Goal: Information Seeking & Learning: Learn about a topic

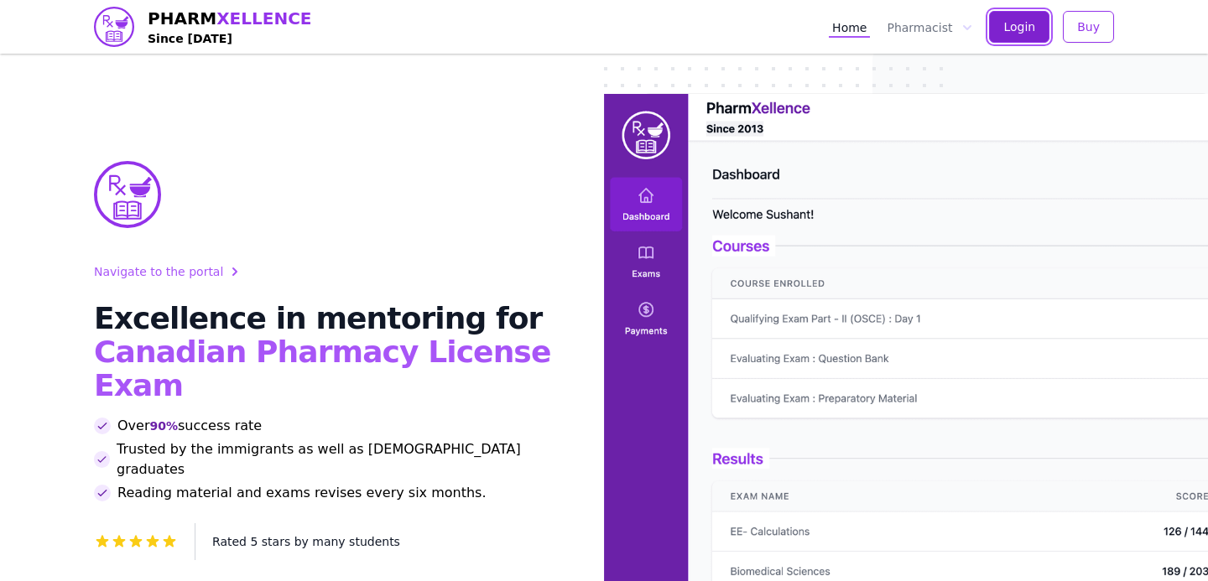
click at [1039, 29] on button "Login" at bounding box center [1019, 27] width 60 height 32
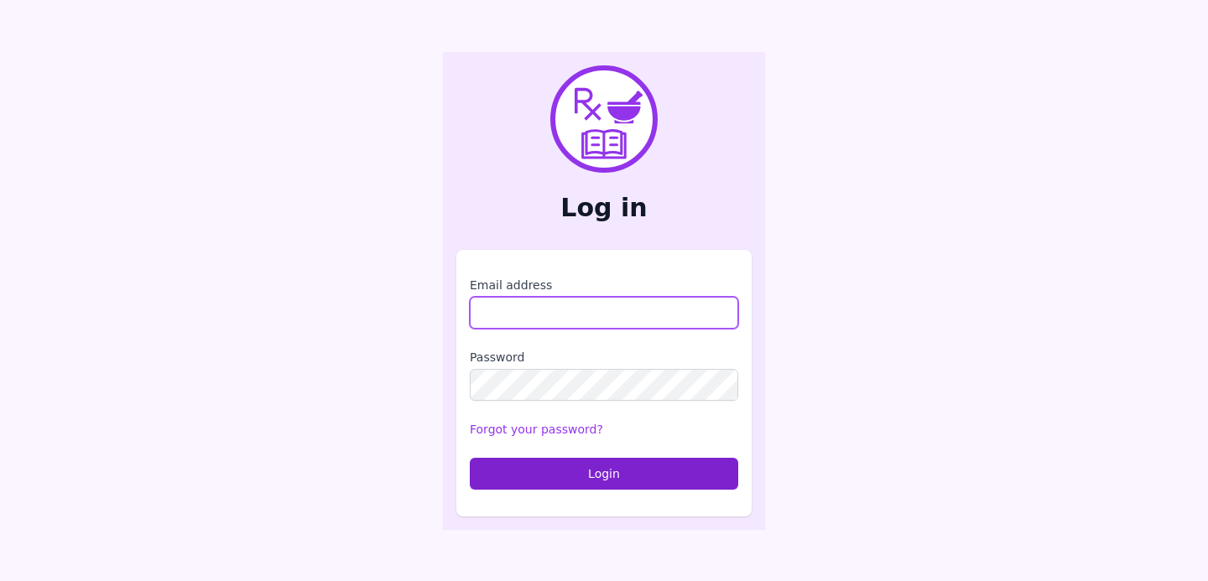
type input "**********"
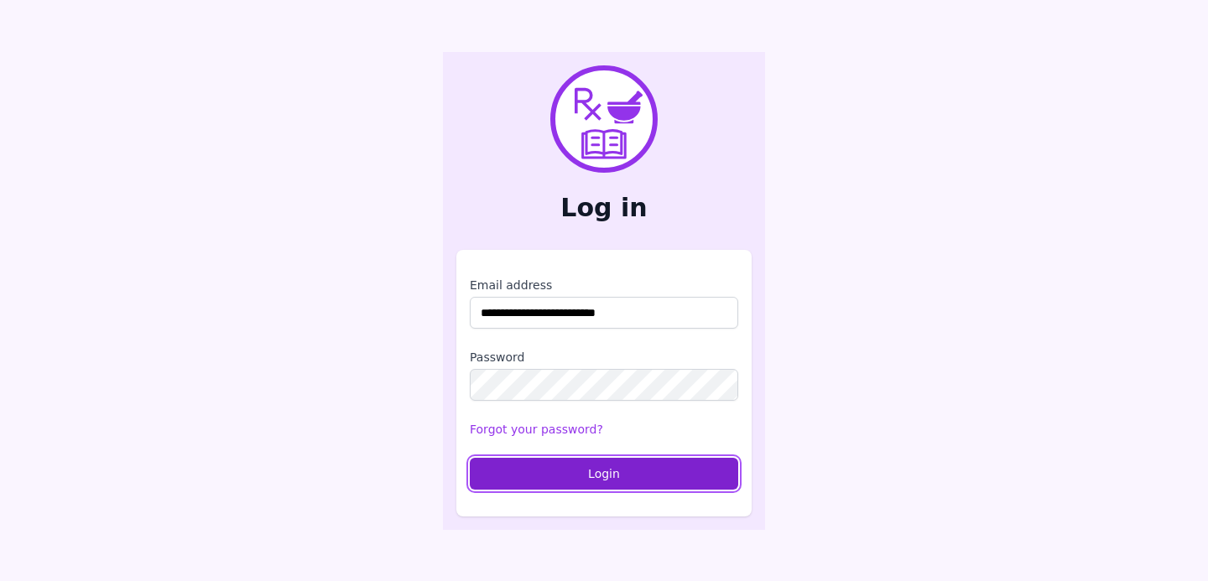
click at [589, 474] on button "Login" at bounding box center [604, 474] width 268 height 32
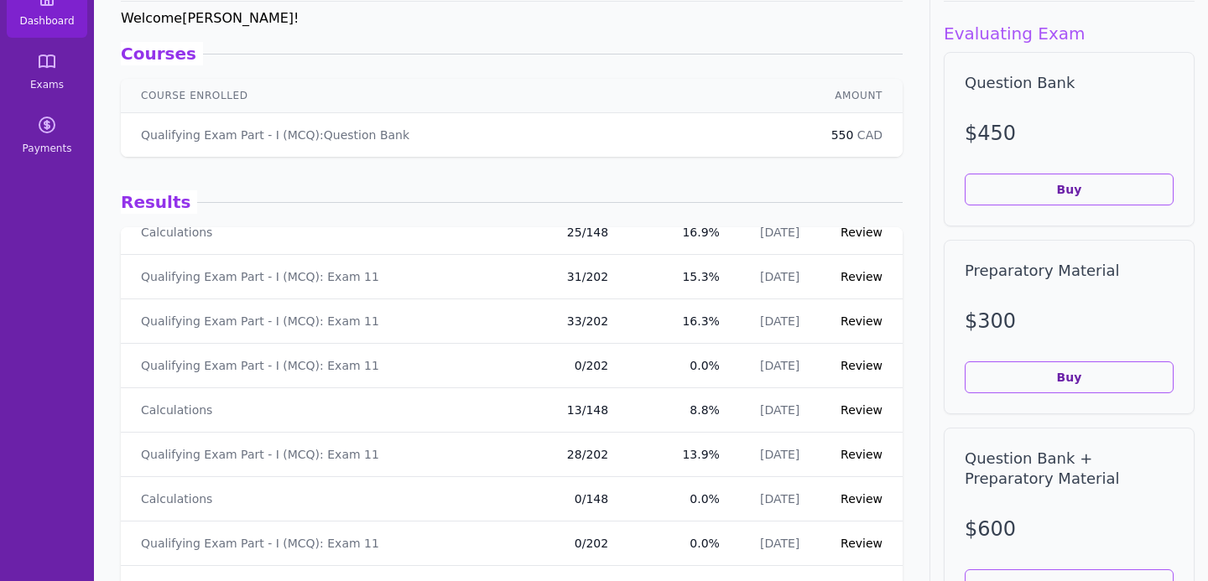
scroll to position [209, 0]
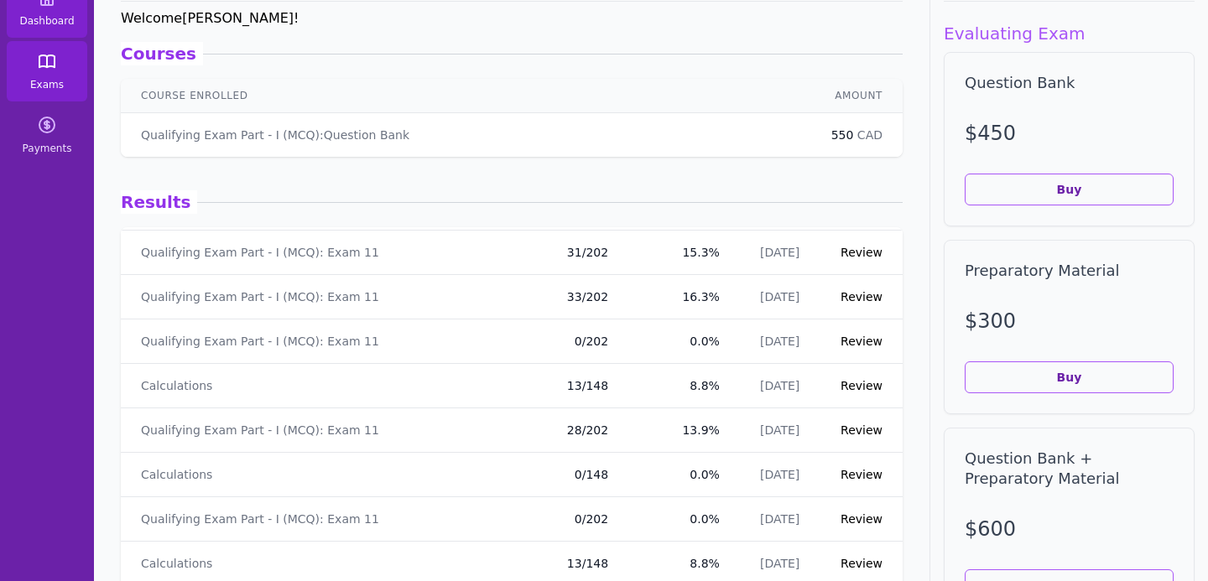
click at [55, 70] on icon at bounding box center [47, 61] width 20 height 20
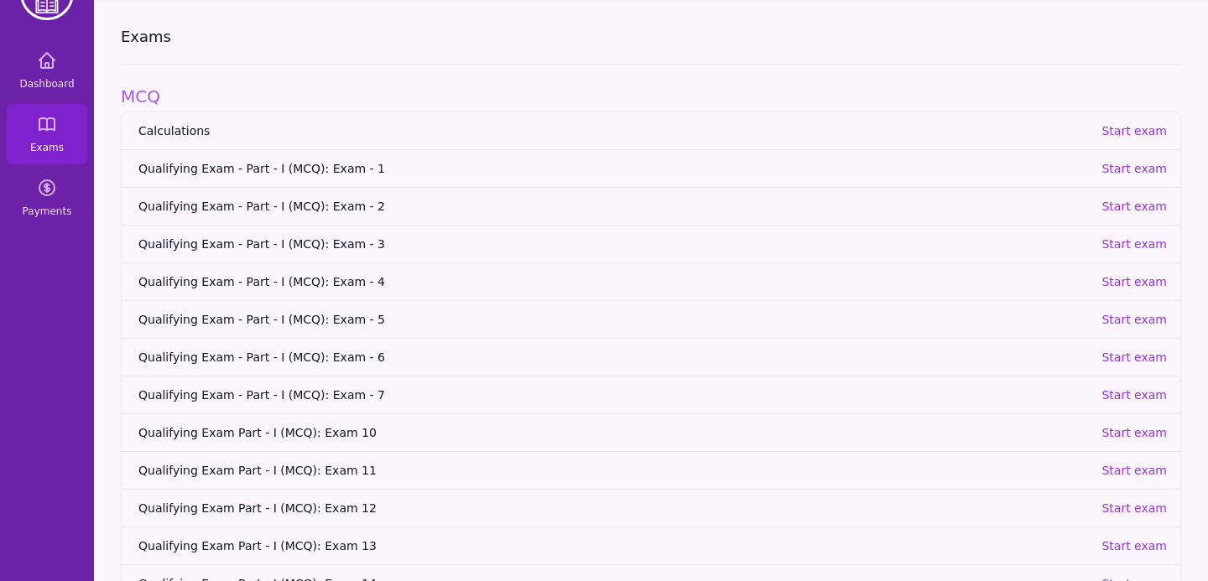
scroll to position [102, 0]
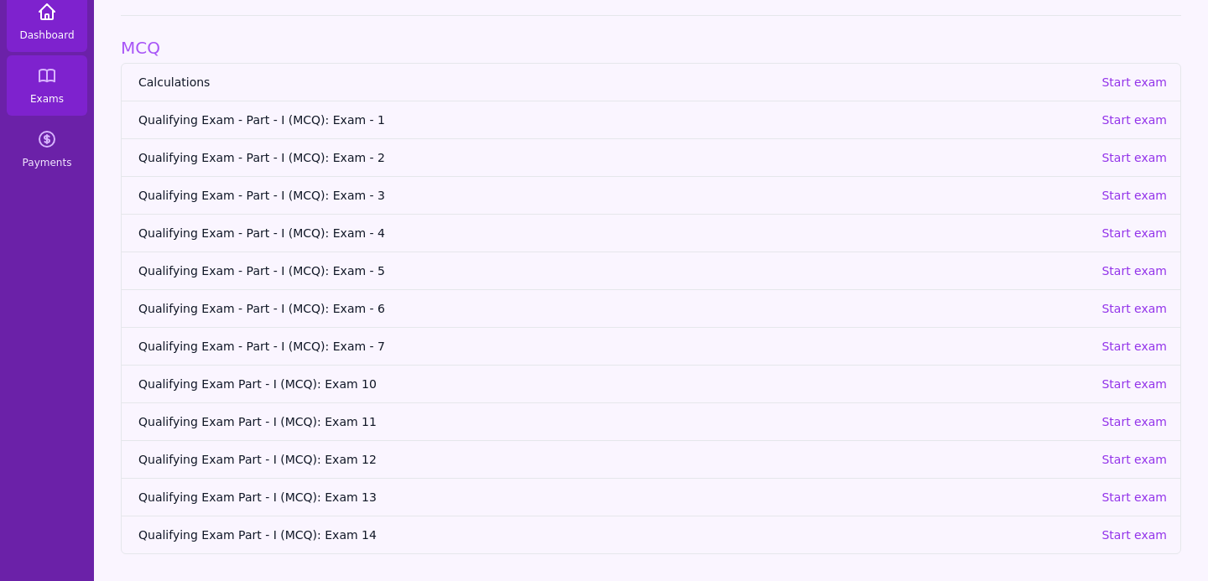
click at [36, 29] on span "Dashboard" at bounding box center [46, 35] width 55 height 13
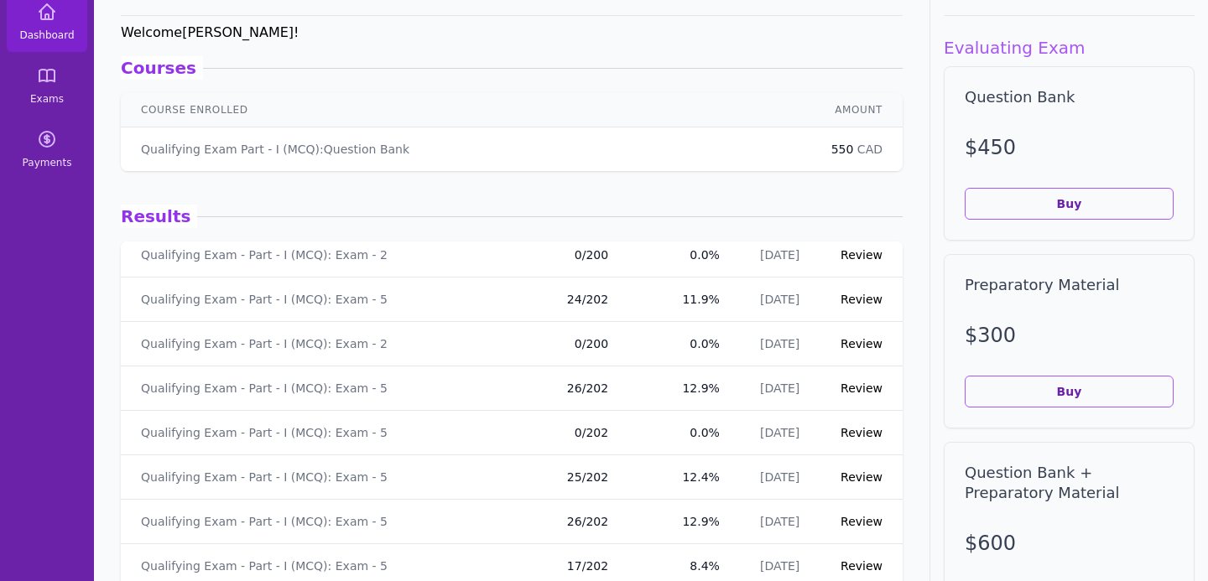
scroll to position [2676, 0]
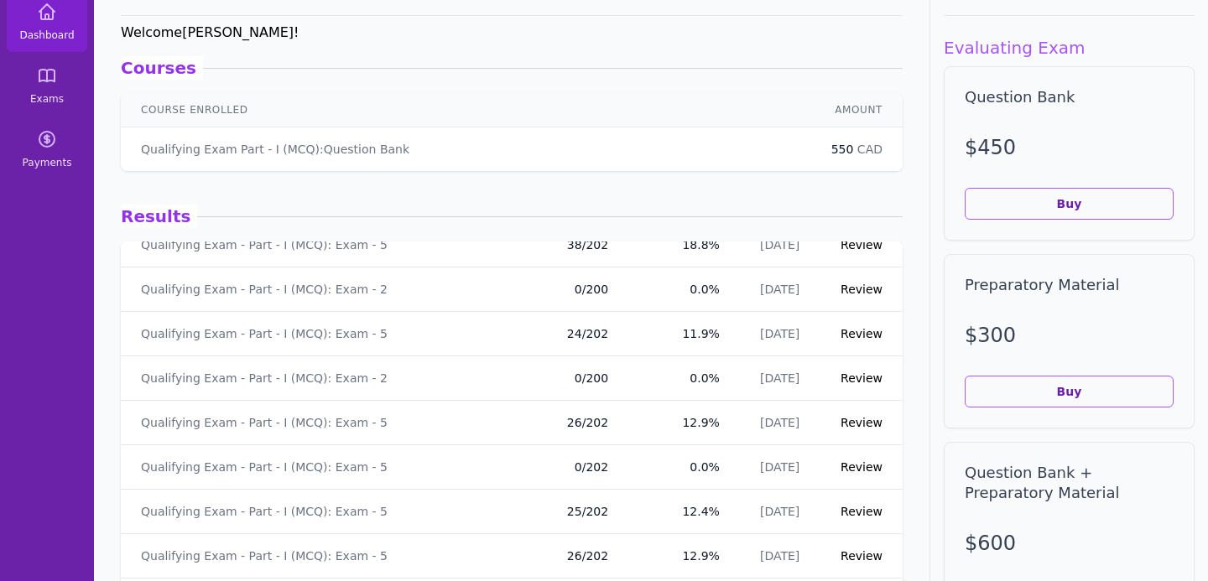
click at [853, 293] on link "Review" at bounding box center [862, 289] width 42 height 13
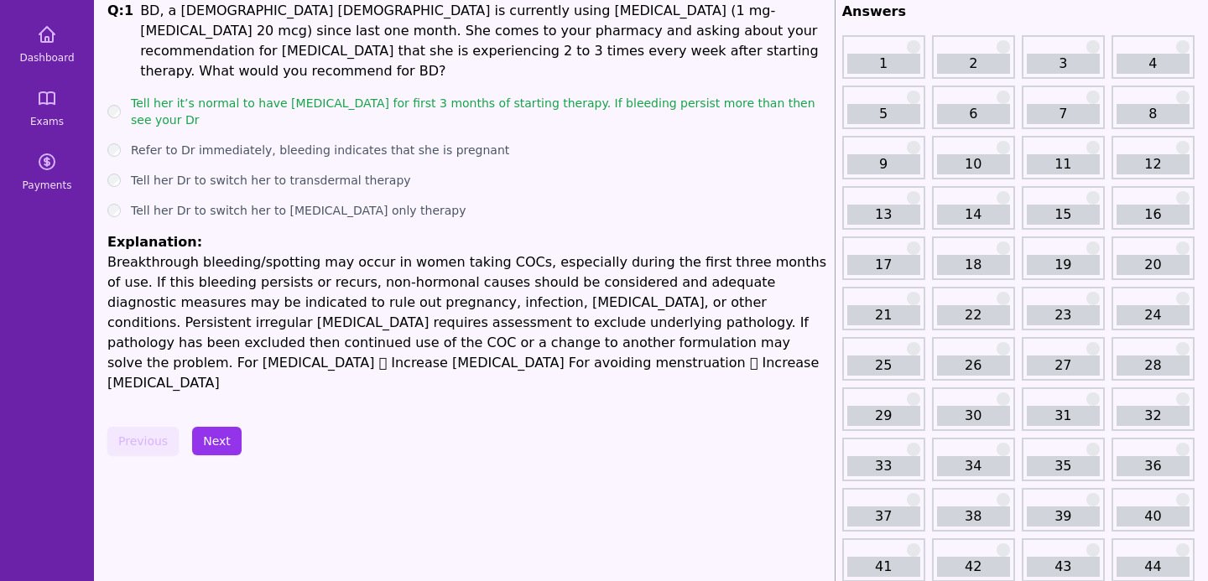
scroll to position [93, 0]
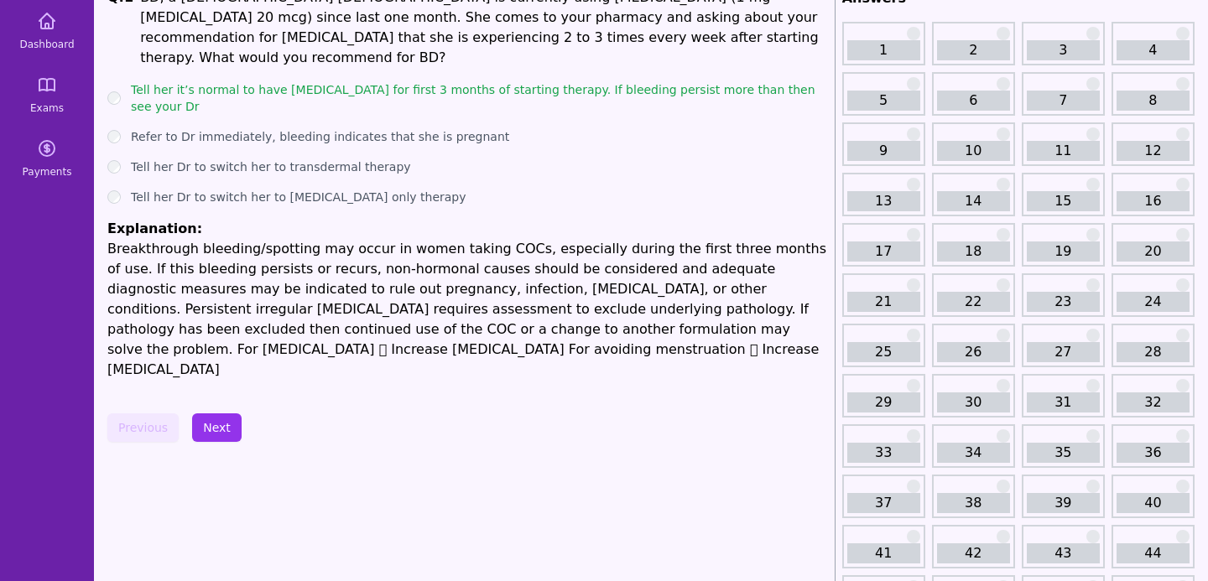
click at [207, 414] on button "Next" at bounding box center [216, 428] width 49 height 29
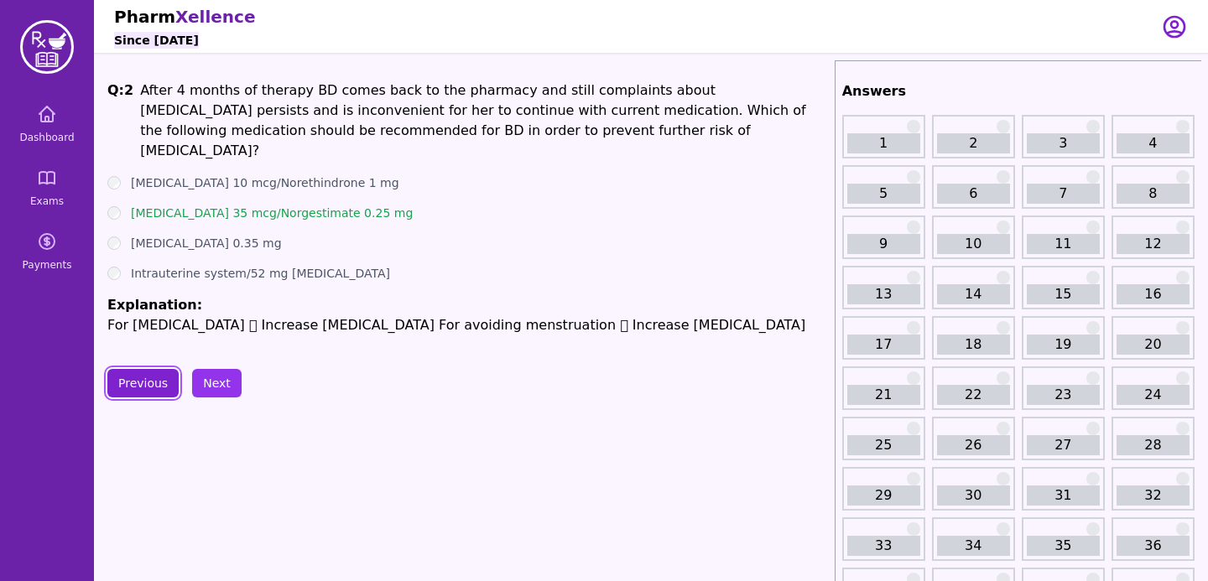
click at [146, 383] on button "Previous" at bounding box center [142, 383] width 71 height 29
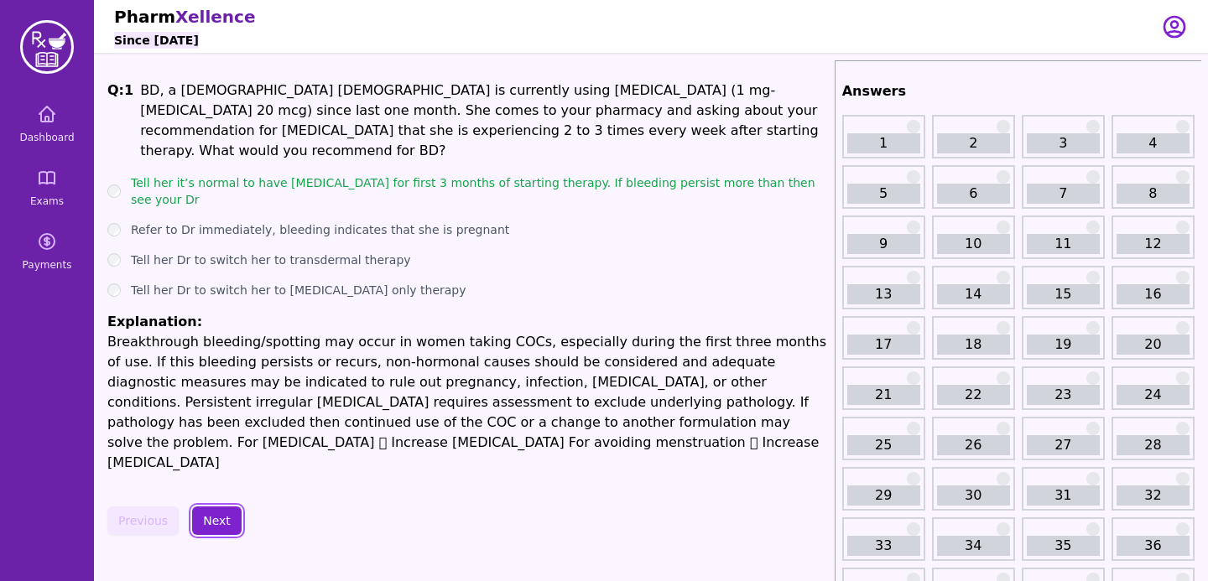
click at [216, 507] on button "Next" at bounding box center [216, 521] width 49 height 29
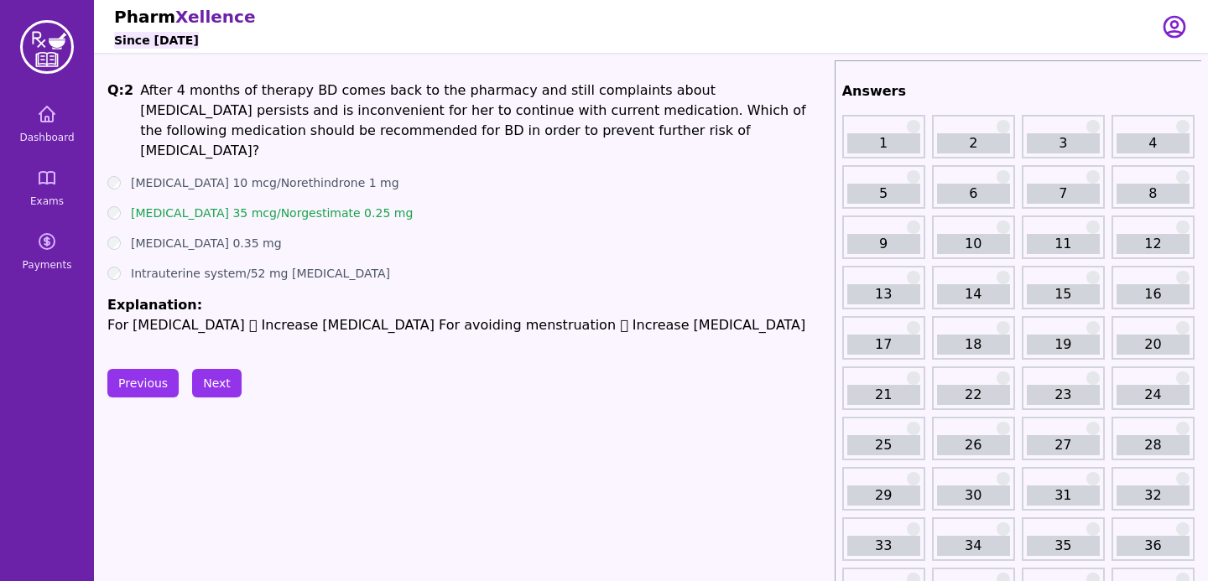
click at [709, 318] on div "Q: 2 After 4 months of therapy BD comes back to the pharmacy and still complain…" at bounding box center [467, 208] width 721 height 255
click at [219, 390] on button "Next" at bounding box center [216, 383] width 49 height 29
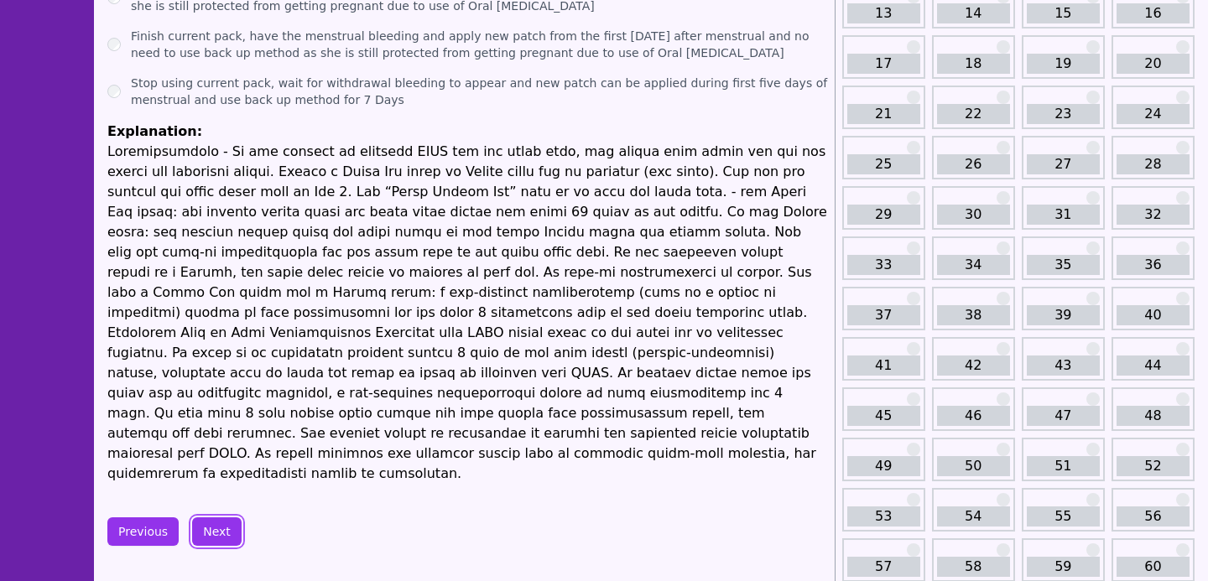
scroll to position [284, 0]
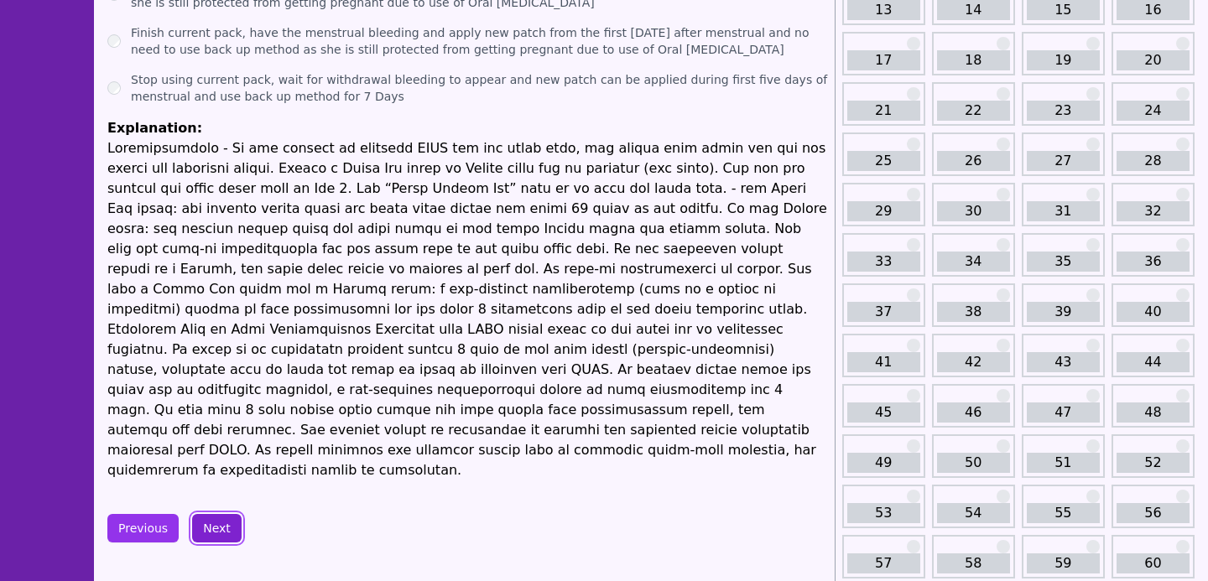
click at [222, 514] on button "Next" at bounding box center [216, 528] width 49 height 29
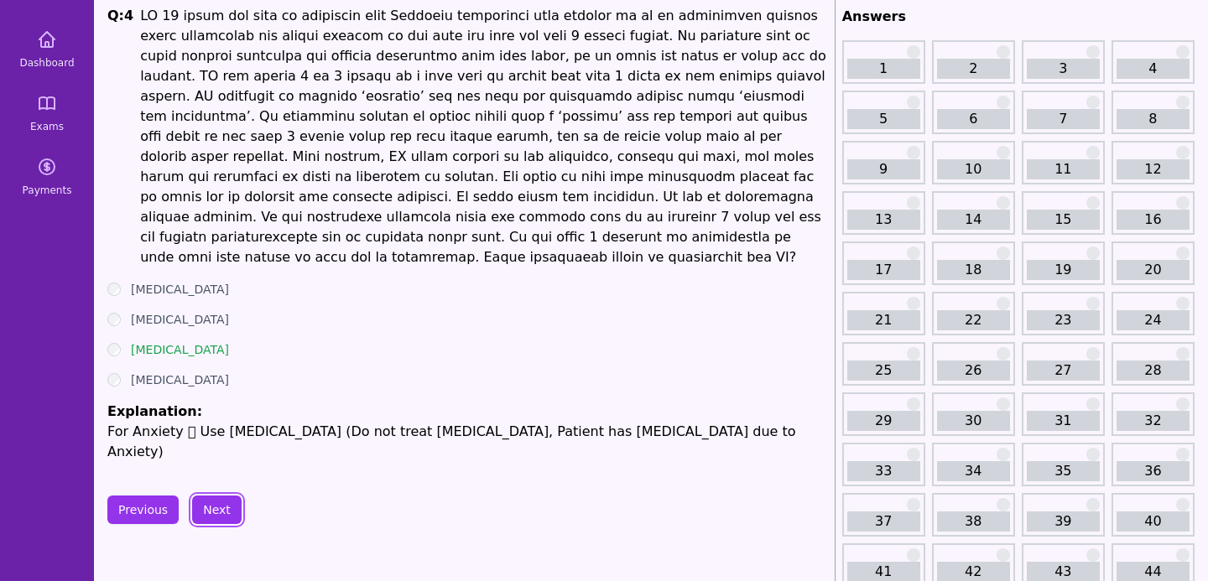
scroll to position [80, 0]
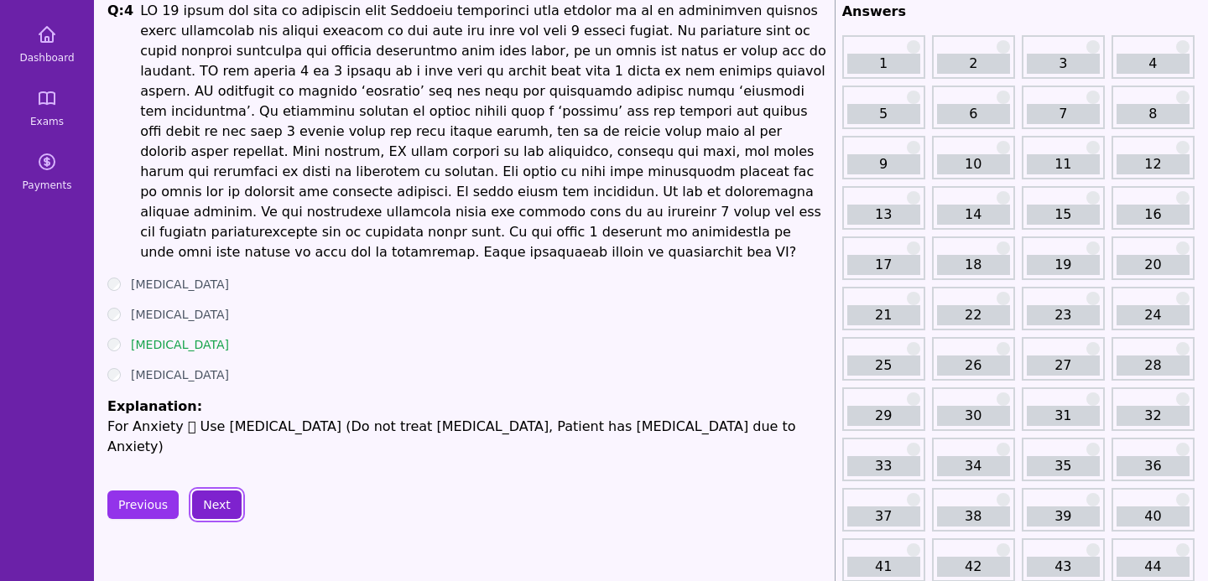
click at [192, 491] on button "Next" at bounding box center [216, 505] width 49 height 29
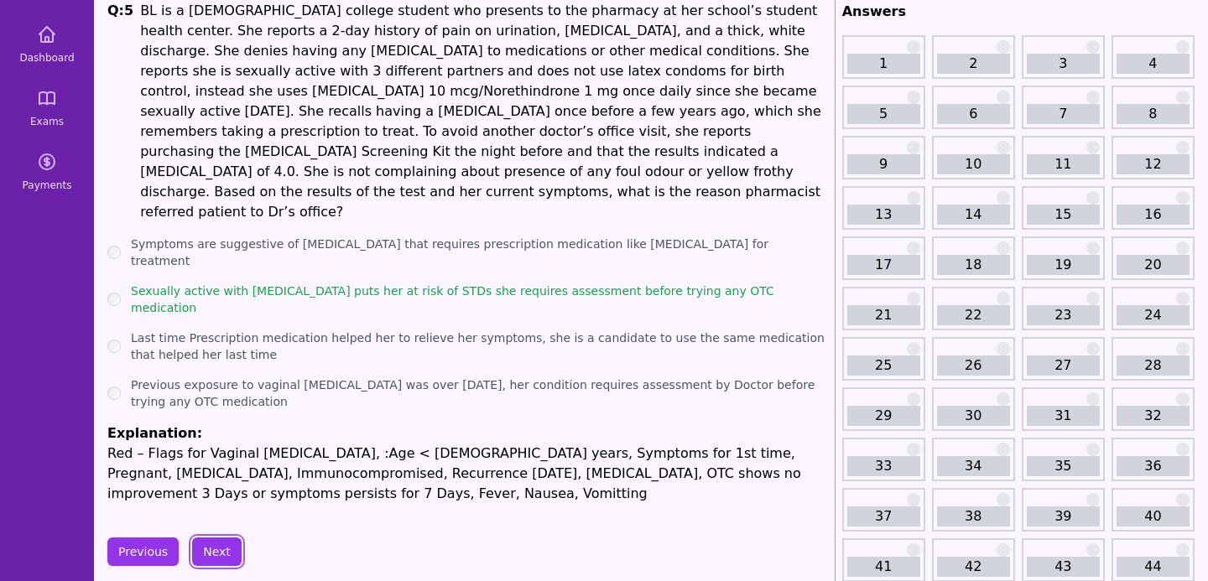
scroll to position [69, 0]
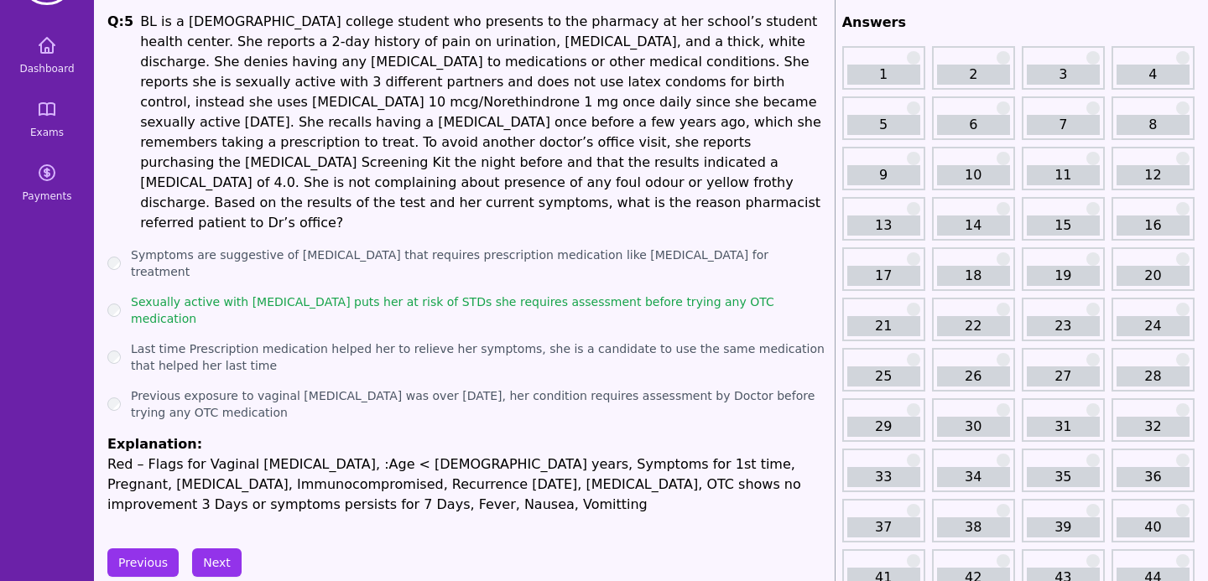
click at [659, 294] on label "Sexually active with multiple sexual partners puts her at risk of STDs she requ…" at bounding box center [479, 311] width 697 height 34
click at [482, 388] on label "Previous exposure to vaginal candidiasis was over 1 year ago, her condition req…" at bounding box center [479, 405] width 697 height 34
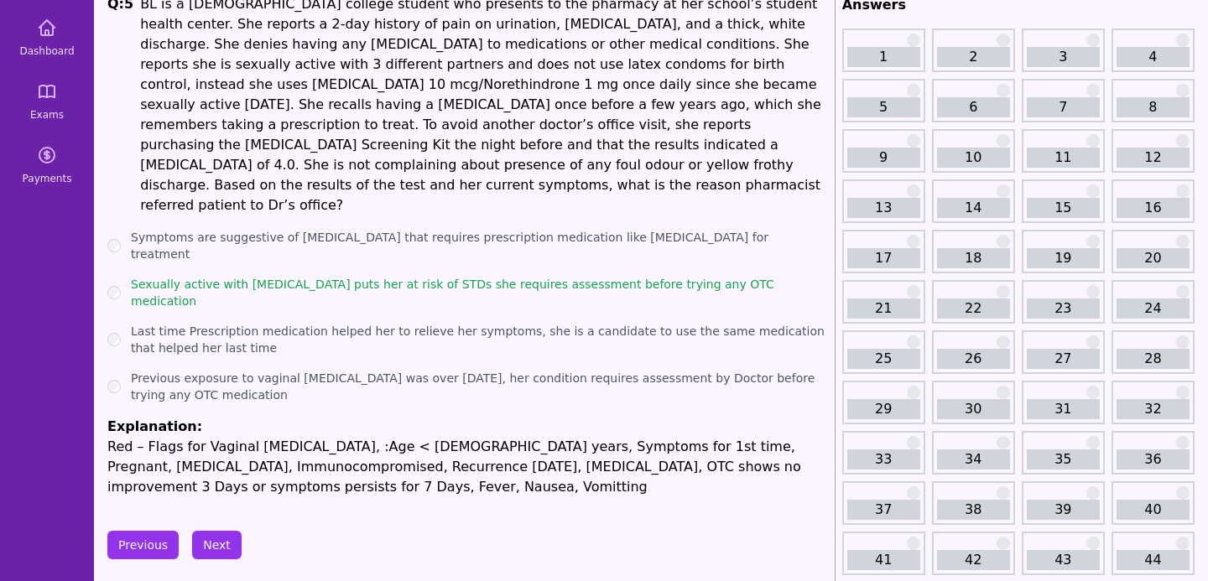
scroll to position [87, 0]
click at [716, 357] on ul "Symptoms are suggestive of Trichomoniasis that requires prescription medication…" at bounding box center [467, 362] width 721 height 268
click at [221, 530] on button "Next" at bounding box center [216, 544] width 49 height 29
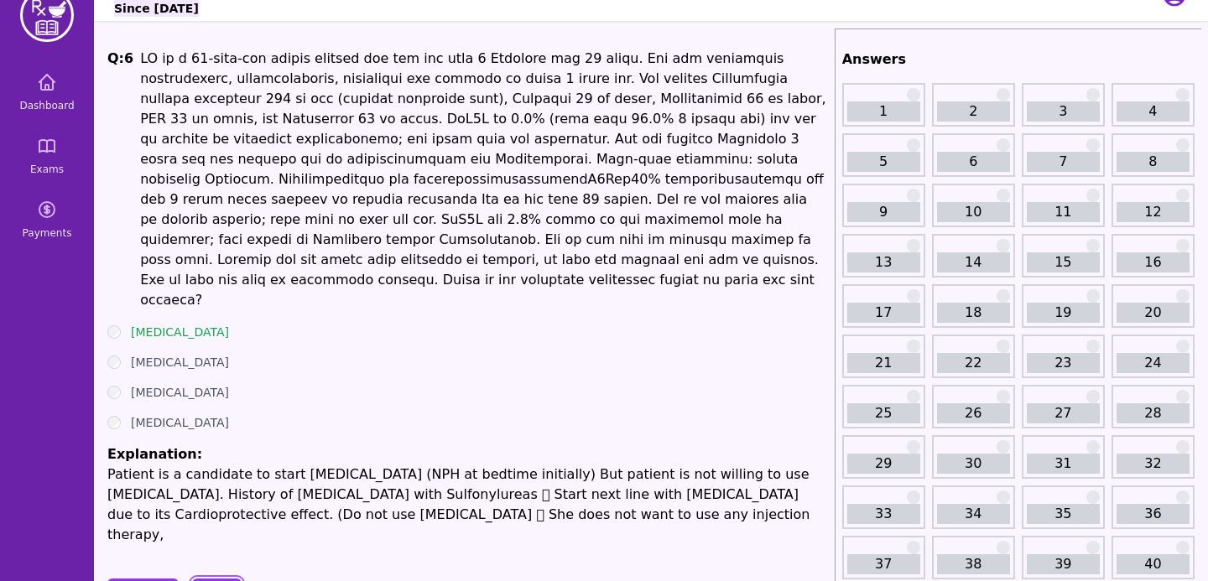
scroll to position [33, 0]
click at [223, 578] on button "Next" at bounding box center [216, 592] width 49 height 29
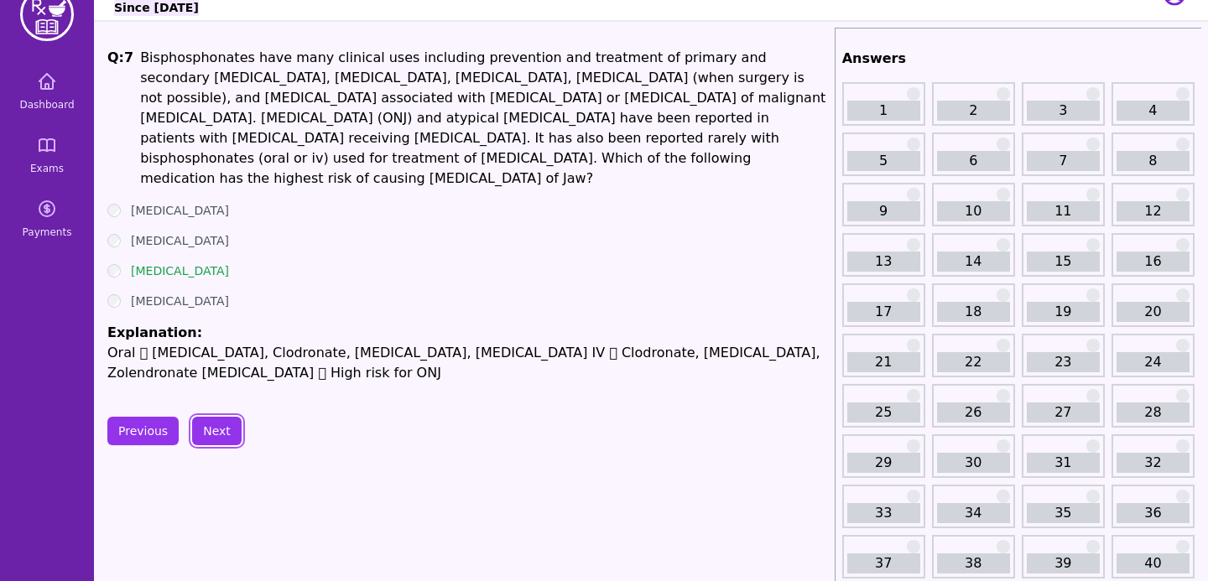
scroll to position [20, 0]
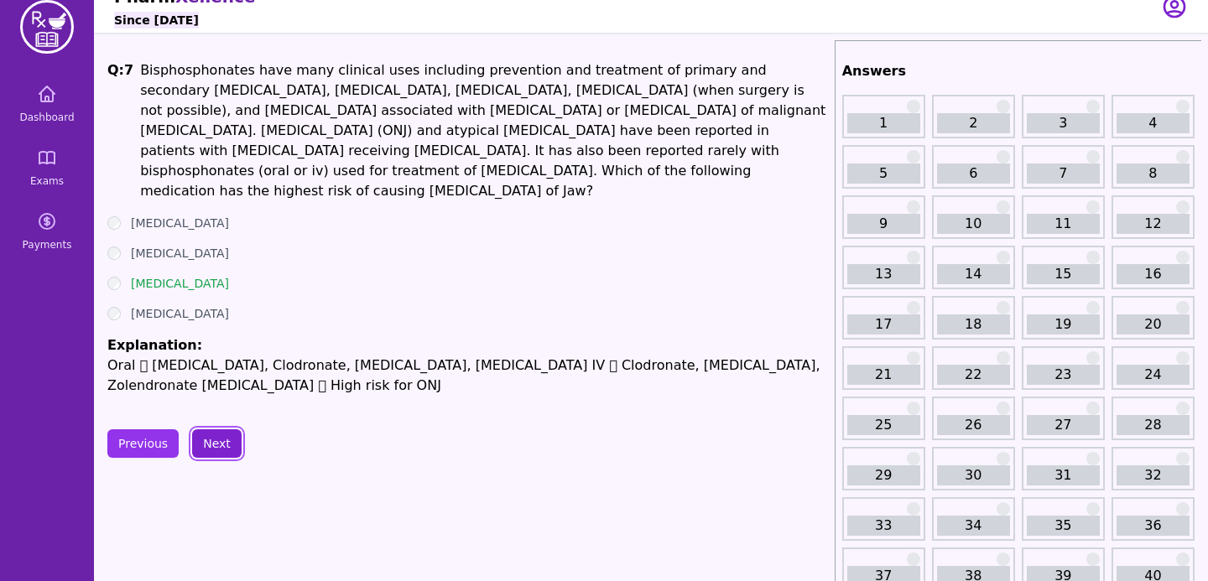
click at [196, 453] on button "Next" at bounding box center [216, 444] width 49 height 29
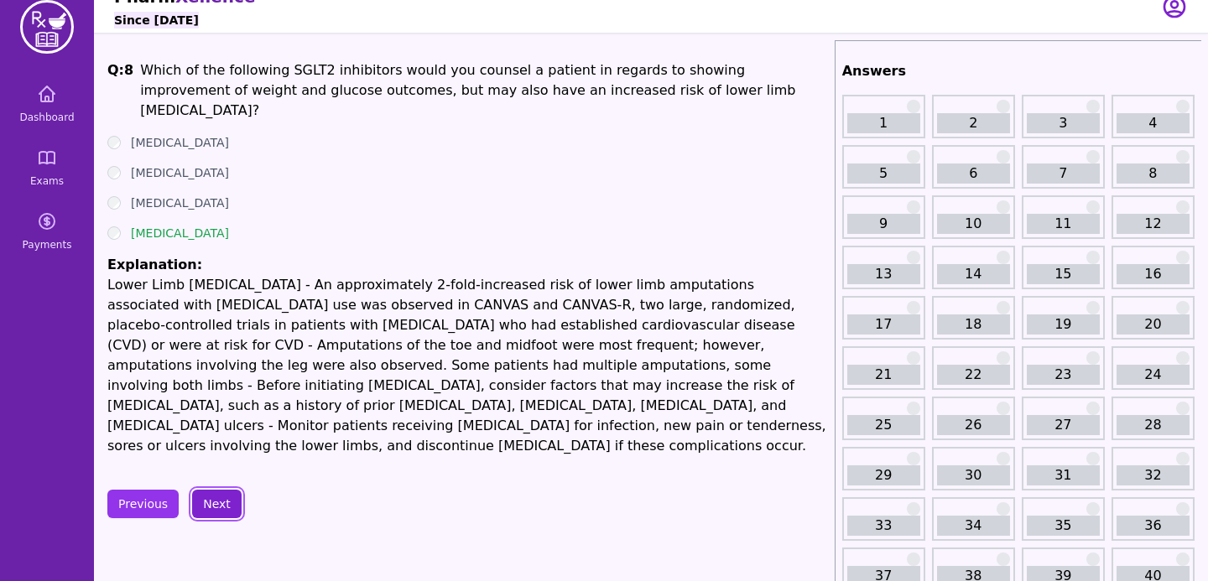
click at [202, 490] on button "Next" at bounding box center [216, 504] width 49 height 29
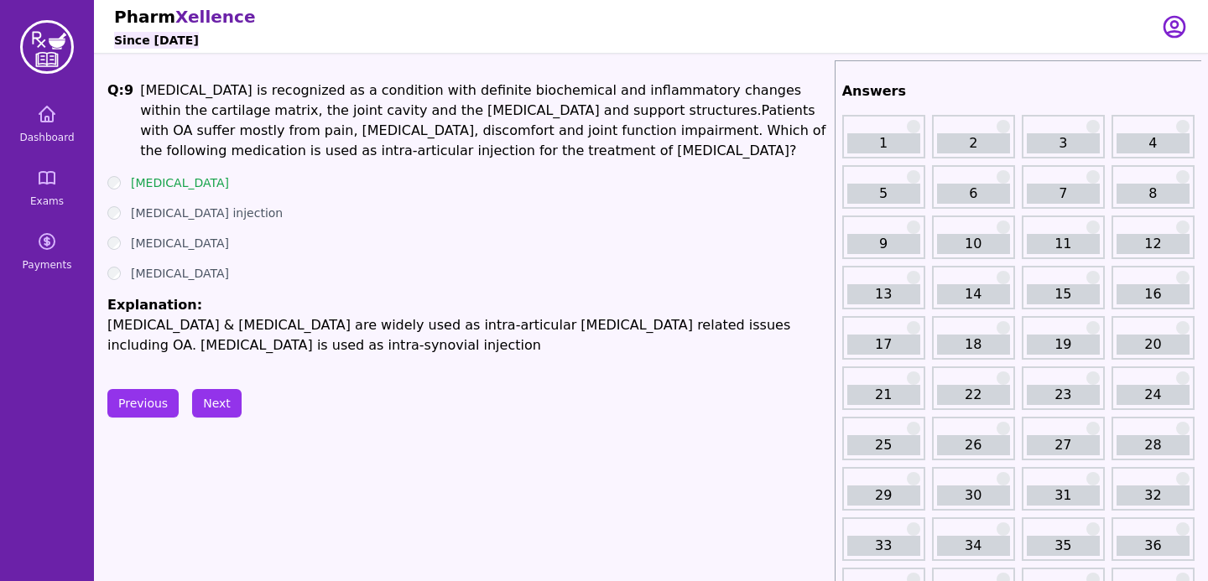
click at [564, 245] on div "Diclofenac" at bounding box center [467, 243] width 721 height 17
click at [223, 400] on button "Next" at bounding box center [216, 403] width 49 height 29
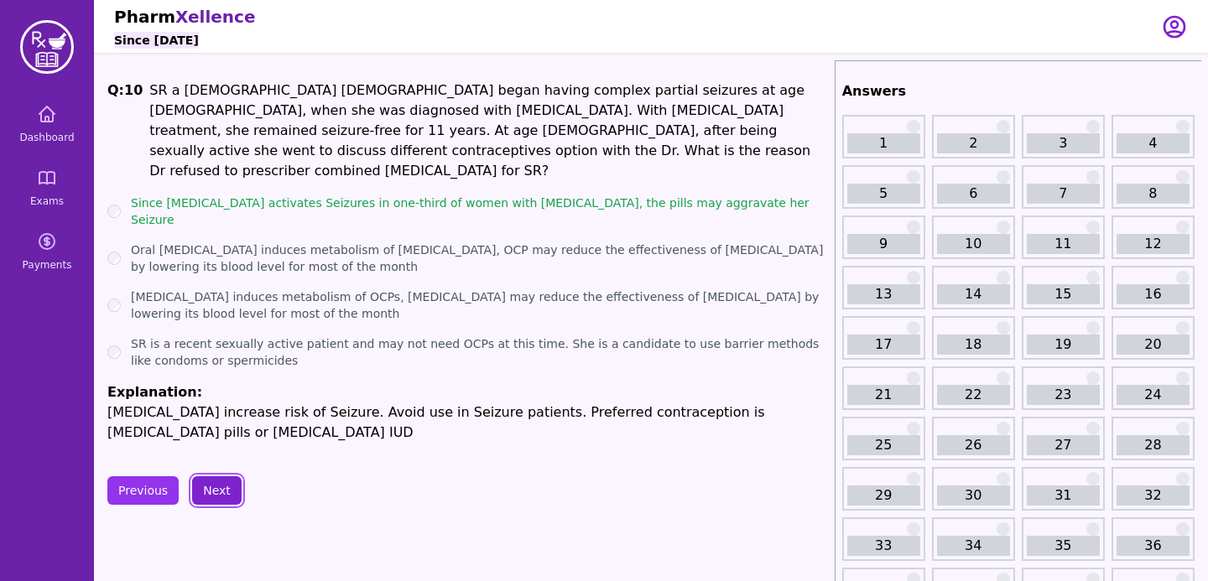
click at [211, 476] on button "Next" at bounding box center [216, 490] width 49 height 29
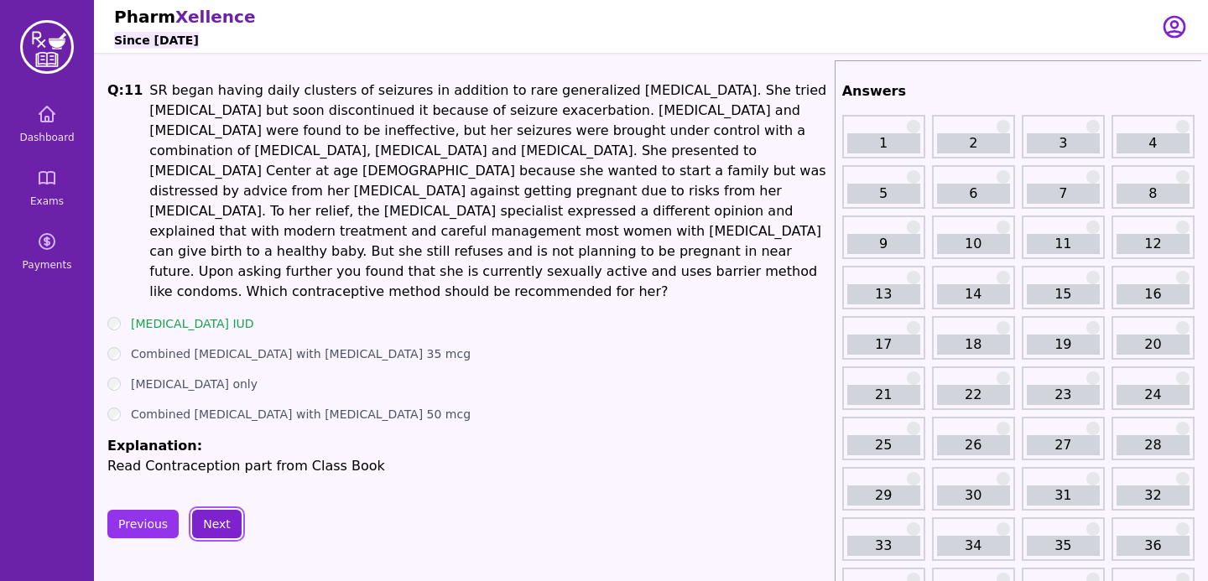
click at [213, 510] on button "Next" at bounding box center [216, 524] width 49 height 29
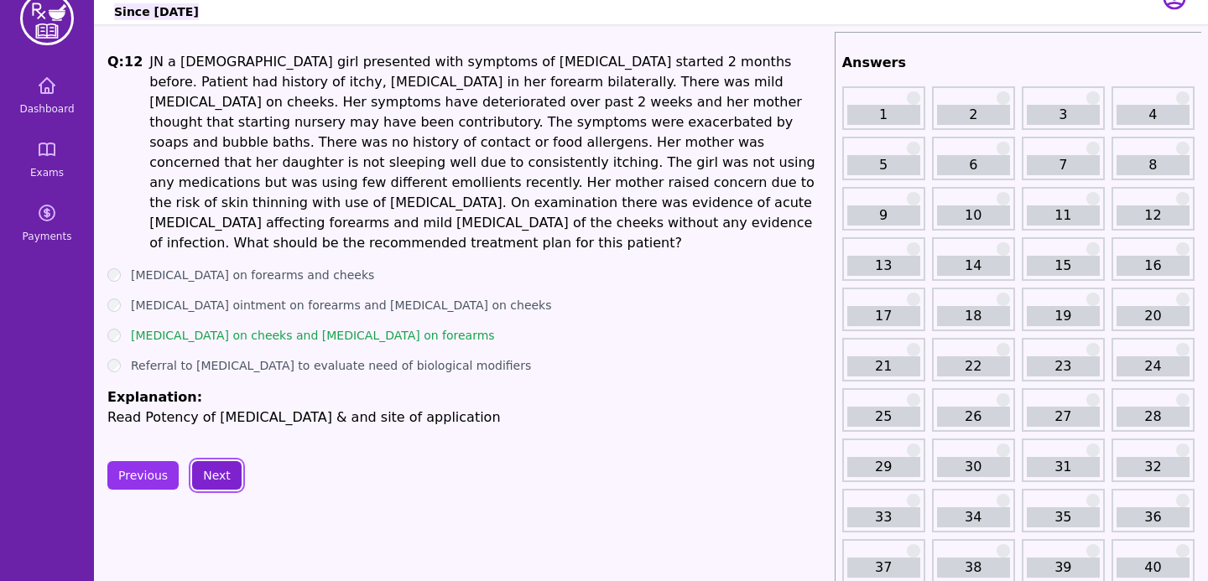
scroll to position [23, 0]
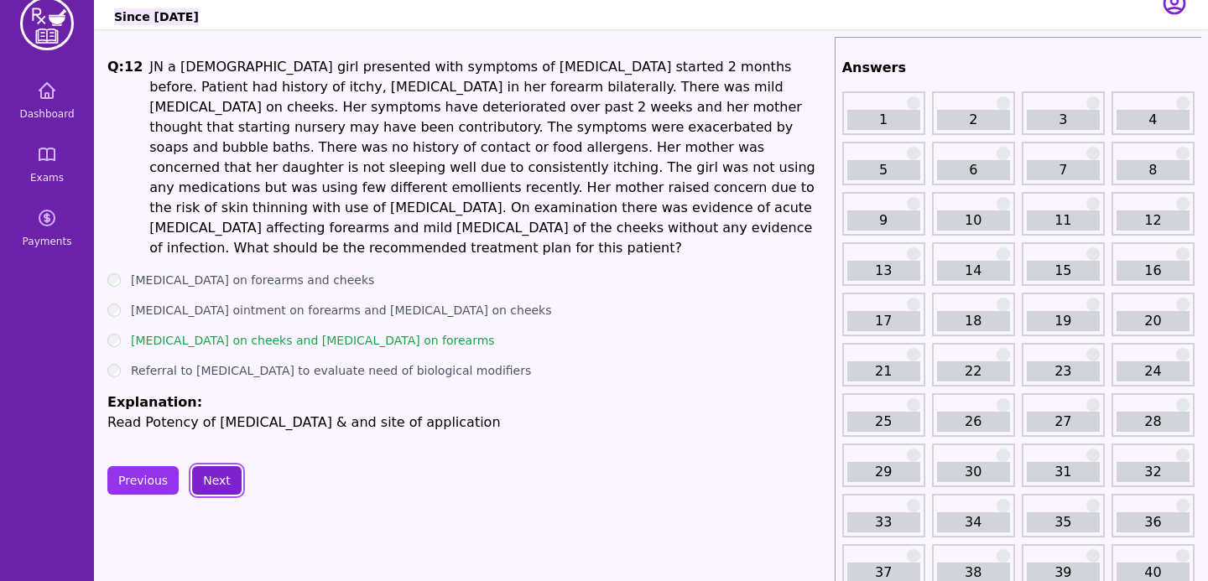
click at [213, 473] on button "Next" at bounding box center [216, 480] width 49 height 29
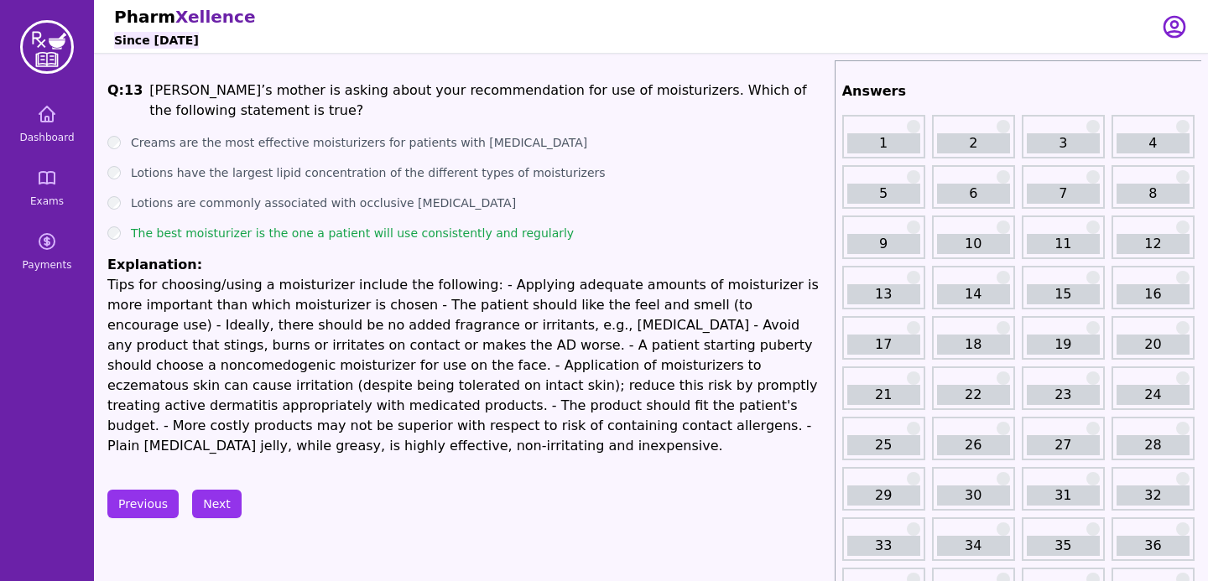
click at [697, 162] on ul "Creams are the most effective moisturizers for patients with Atopic Dermatitis …" at bounding box center [467, 295] width 721 height 322
click at [205, 490] on button "Next" at bounding box center [216, 504] width 49 height 29
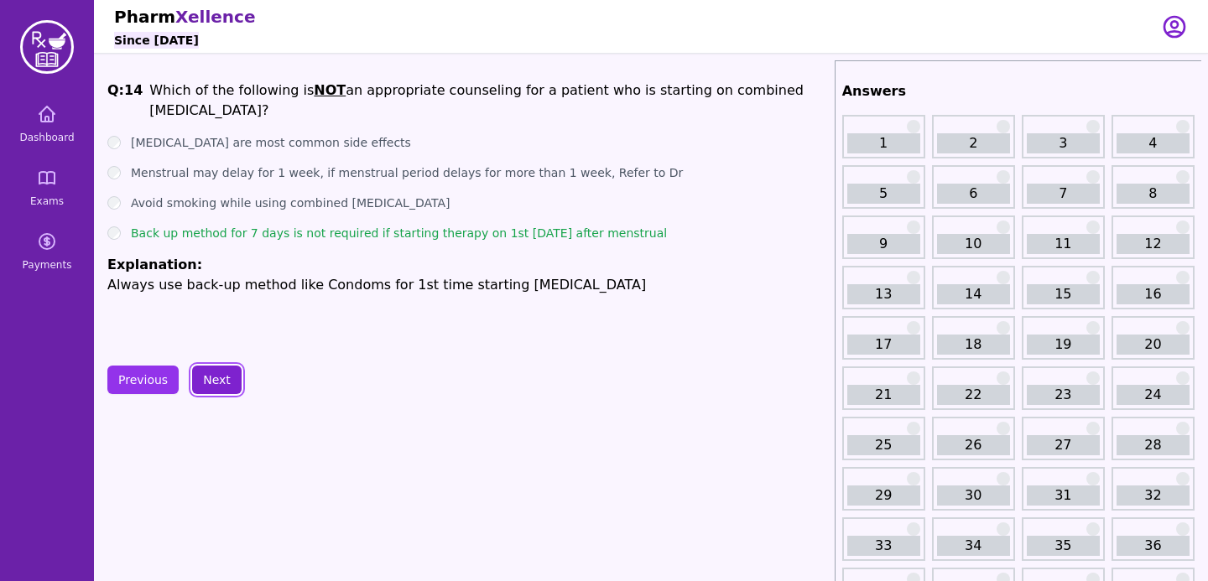
click at [214, 383] on button "Next" at bounding box center [216, 380] width 49 height 29
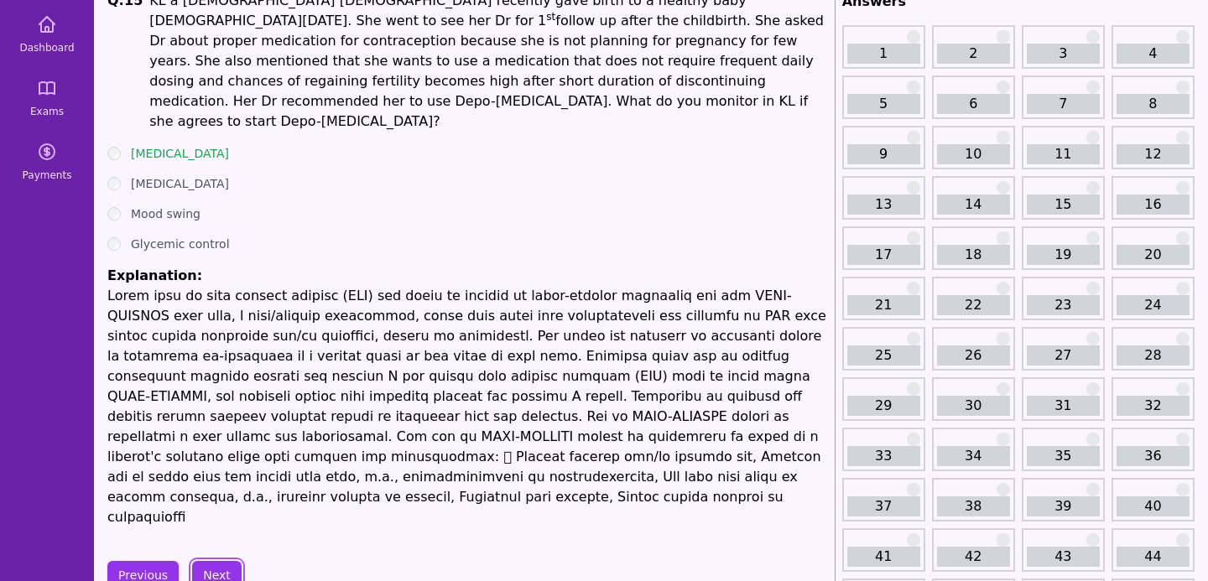
scroll to position [89, 0]
click at [234, 562] on button "Next" at bounding box center [216, 576] width 49 height 29
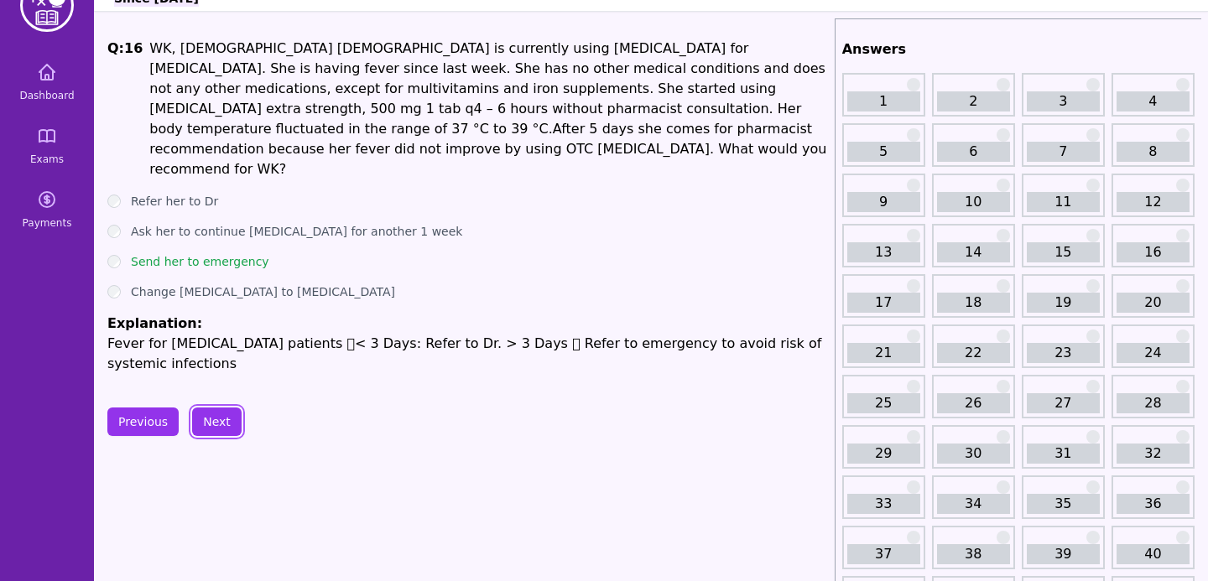
scroll to position [13, 0]
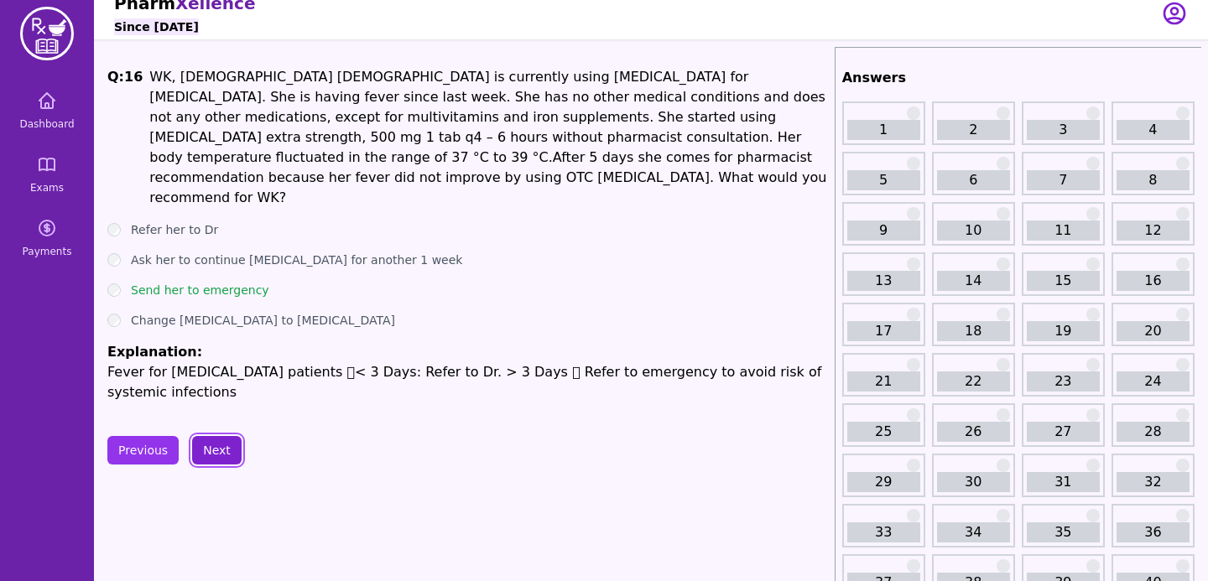
click at [226, 436] on button "Next" at bounding box center [216, 450] width 49 height 29
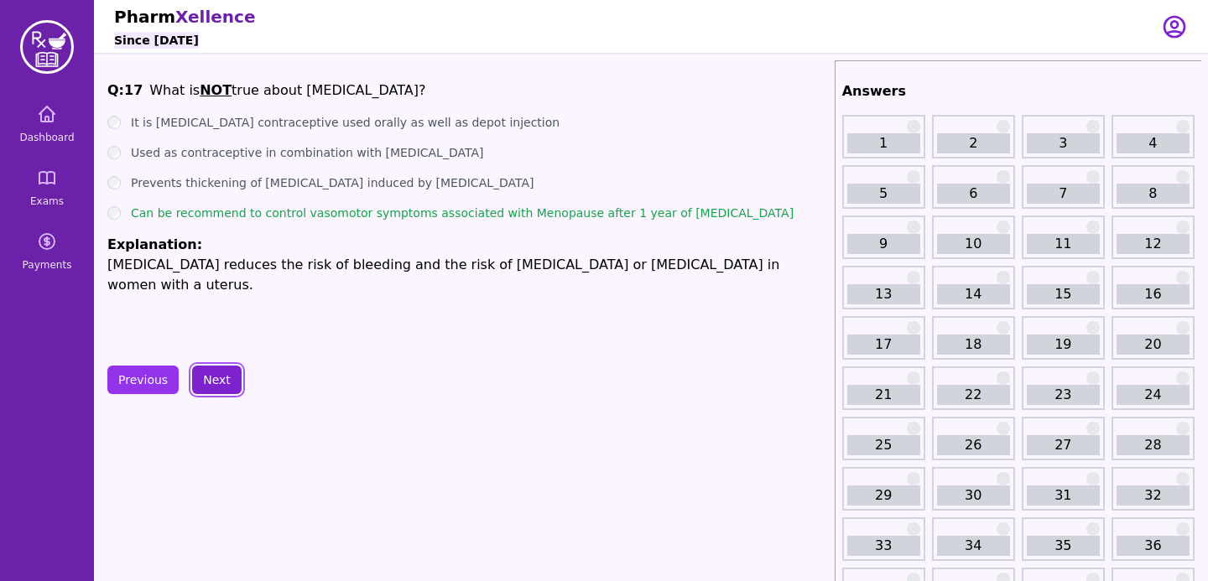
click at [217, 393] on button "Next" at bounding box center [216, 380] width 49 height 29
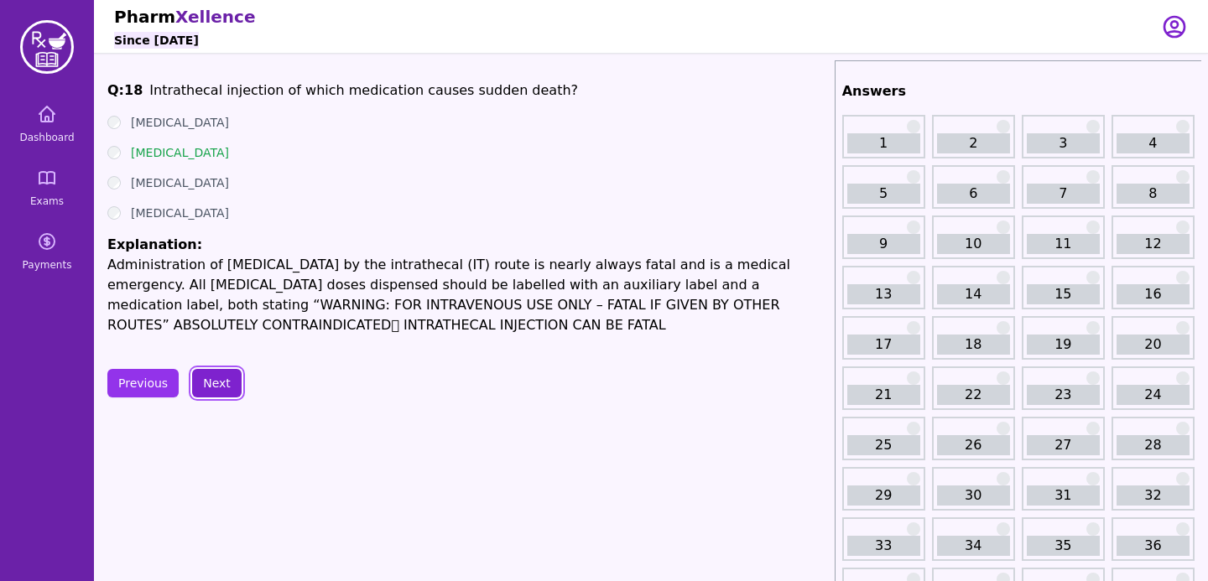
click at [217, 393] on button "Next" at bounding box center [216, 383] width 49 height 29
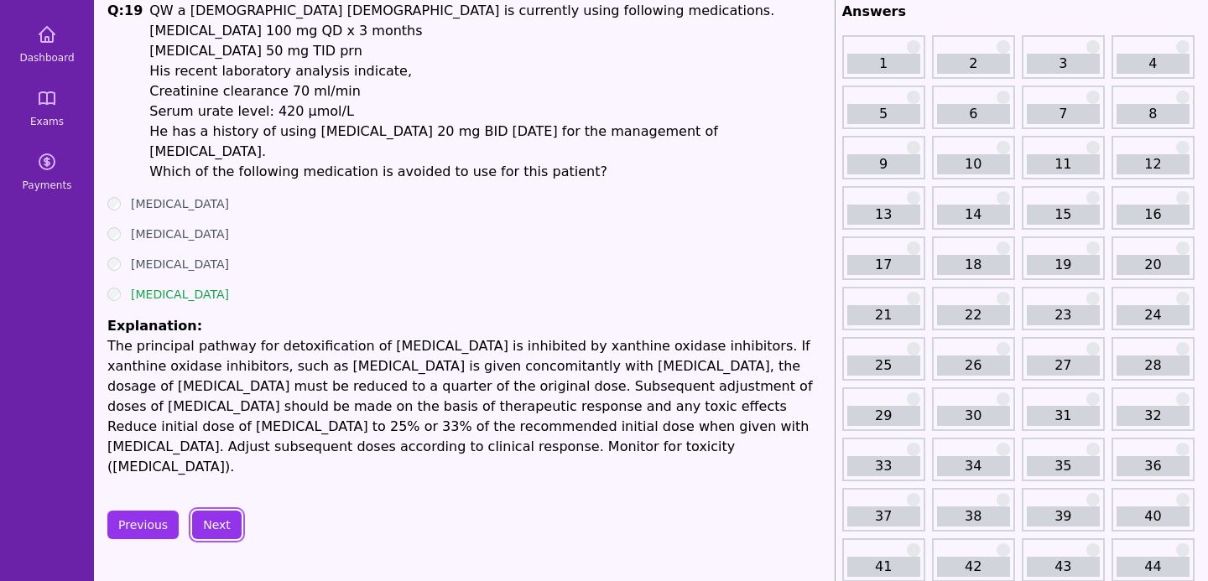
scroll to position [78, 0]
